Goal: Navigation & Orientation: Find specific page/section

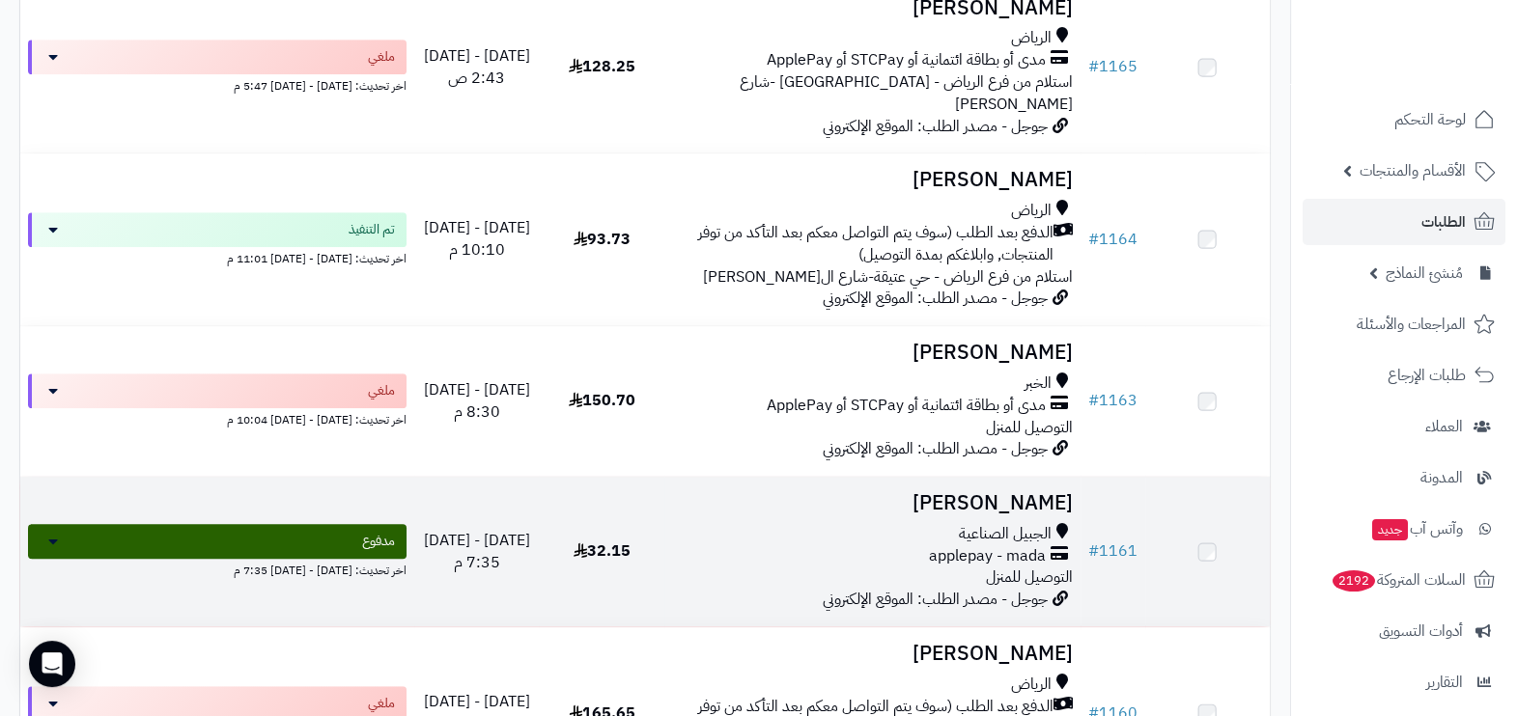
scroll to position [1328, 0]
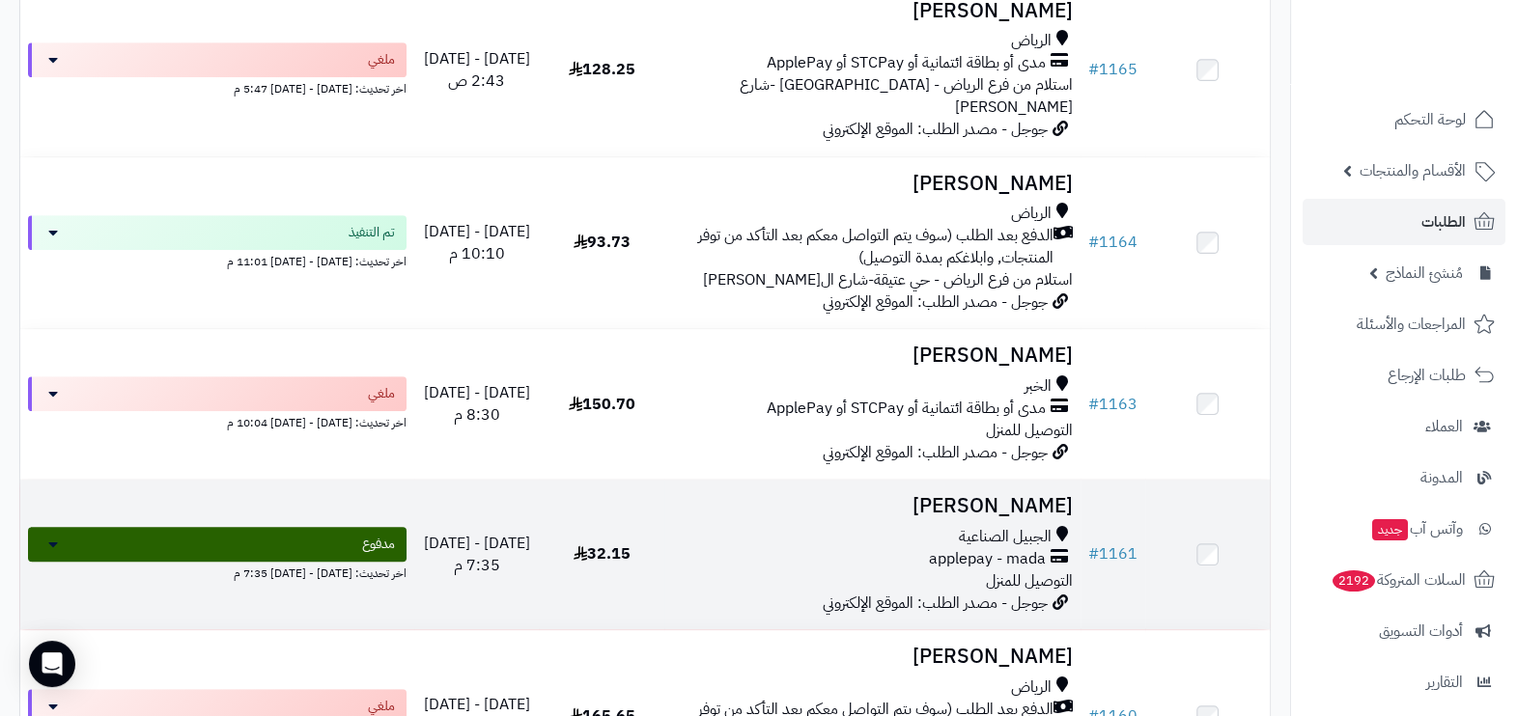
click at [862, 526] on div "الجبيل الصناعية" at bounding box center [872, 537] width 401 height 22
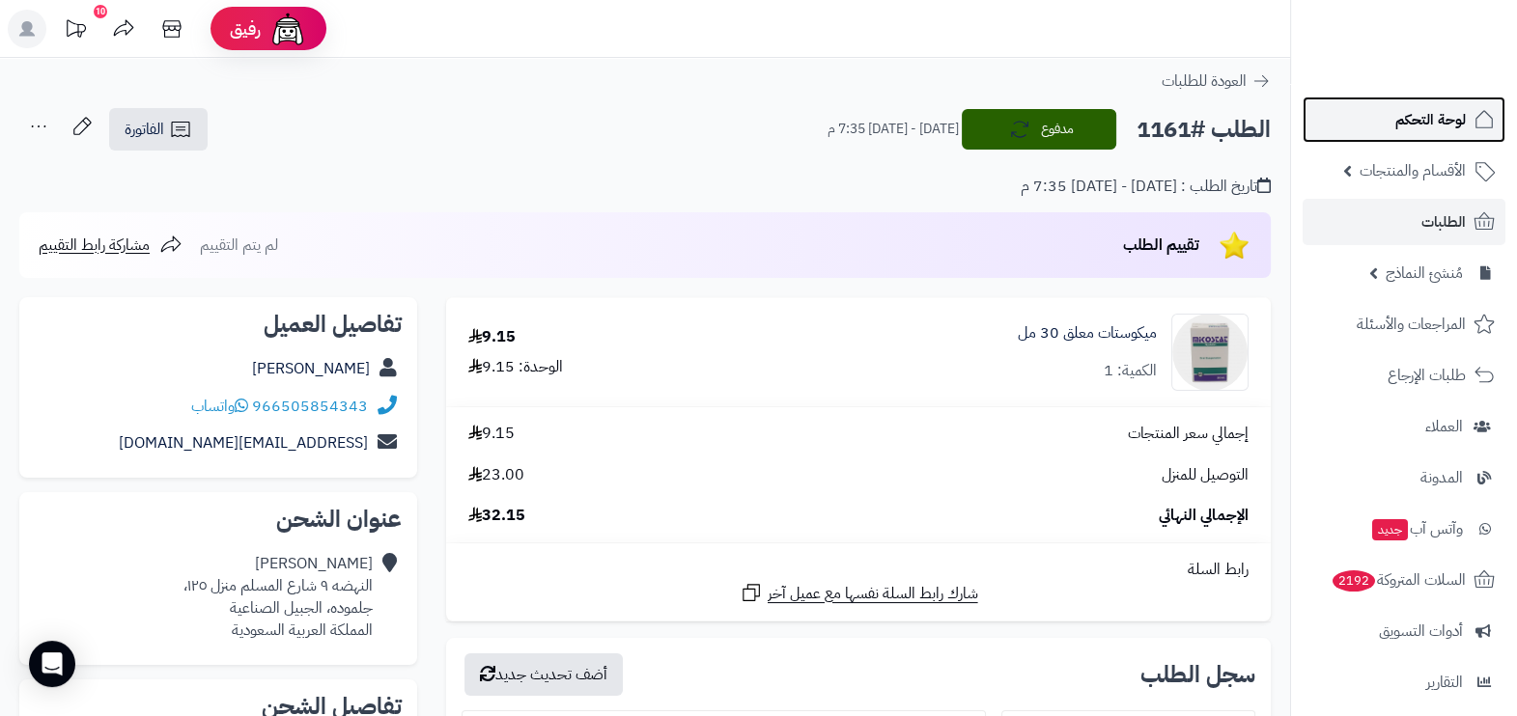
click at [1419, 117] on span "لوحة التحكم" at bounding box center [1430, 119] width 70 height 27
